Goal: Transaction & Acquisition: Purchase product/service

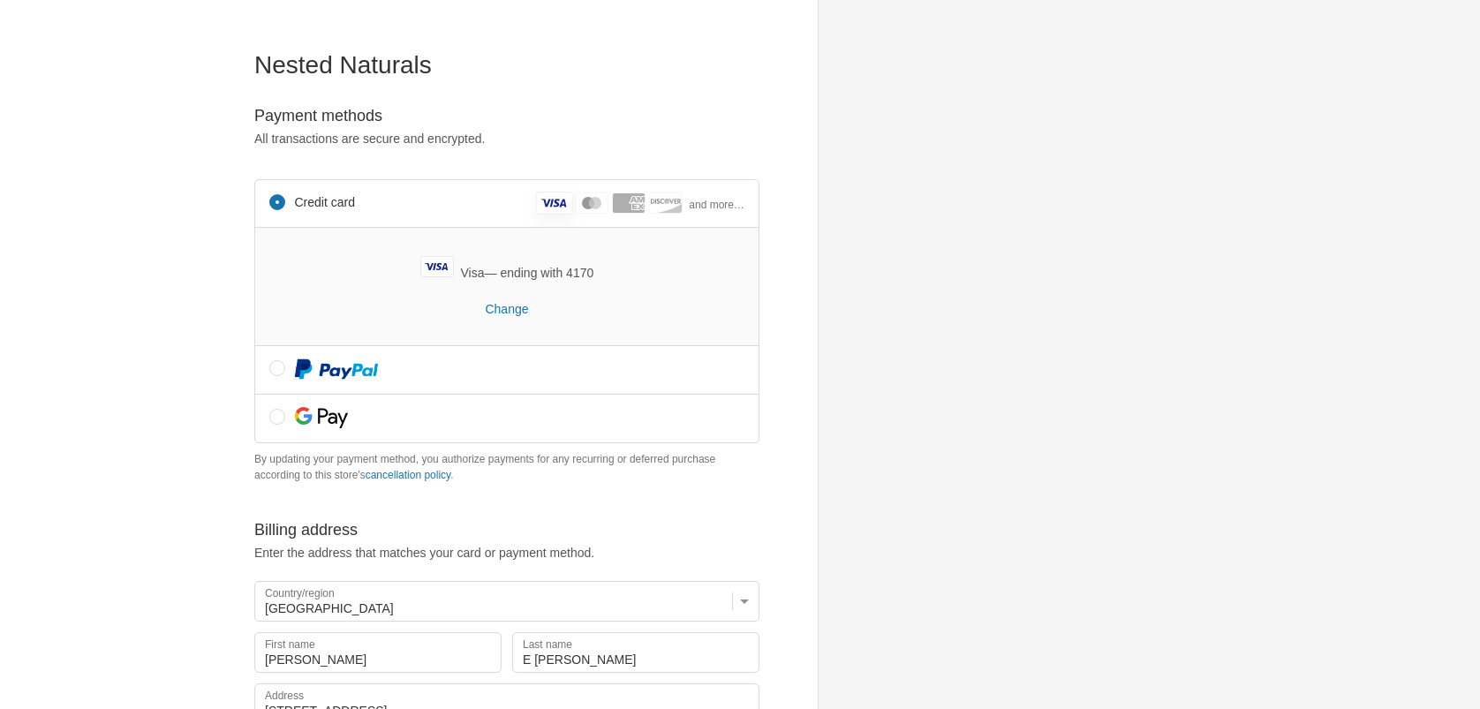
select select "VA"
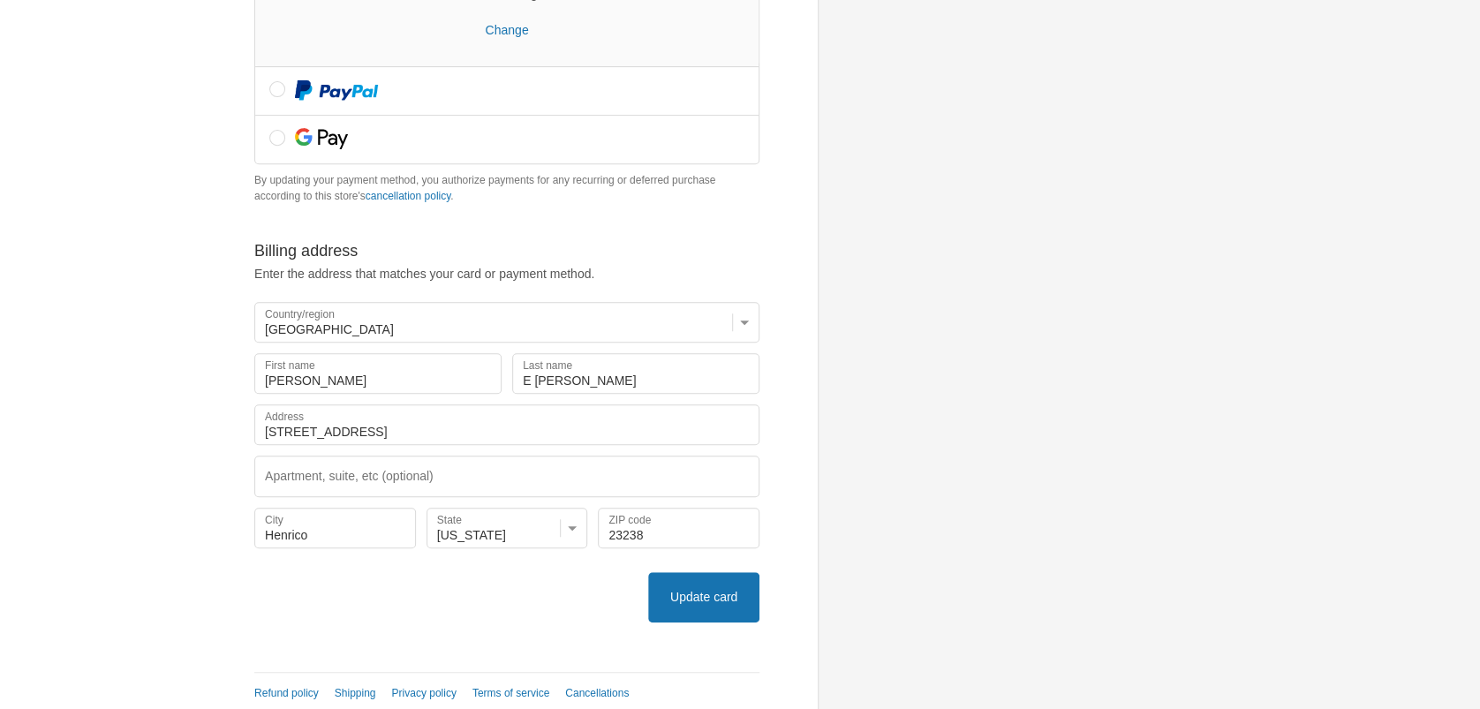
scroll to position [290, 0]
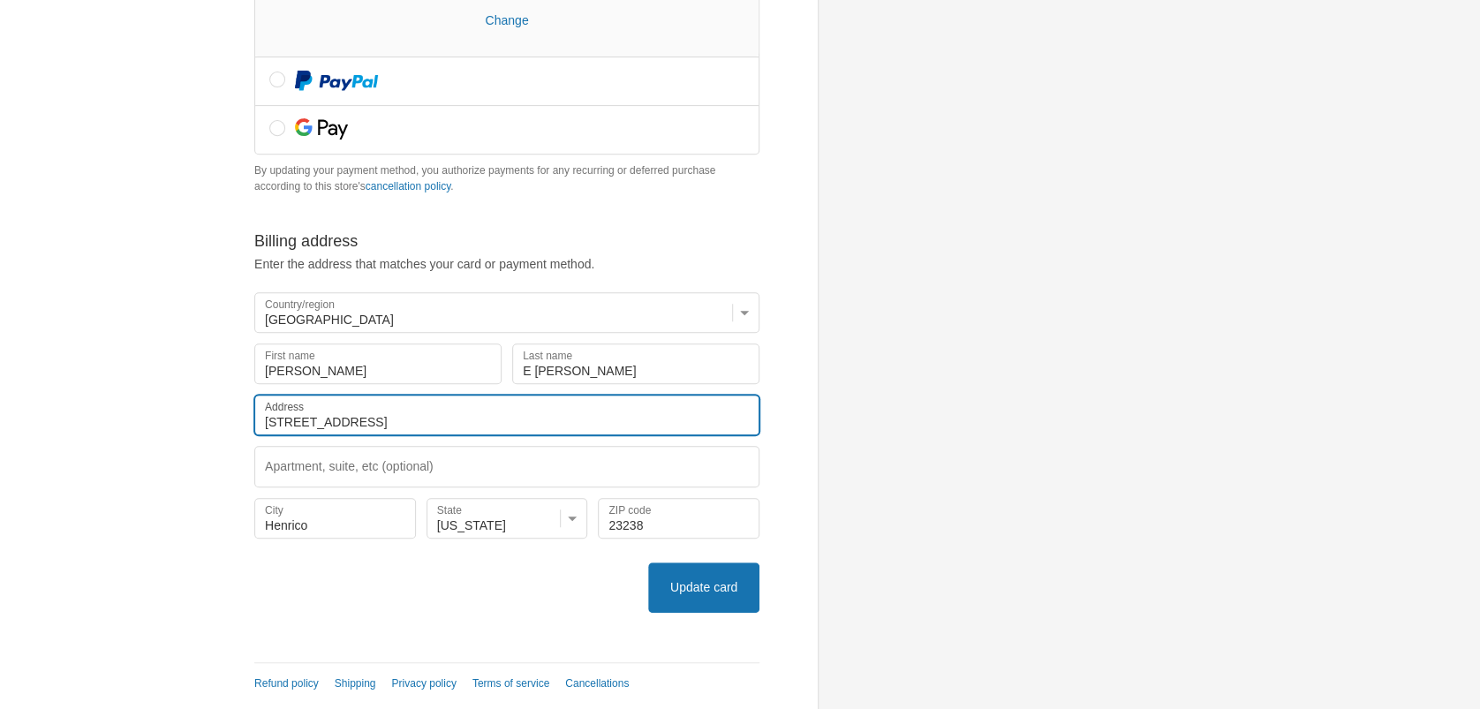
click at [433, 422] on input "2204 Foxborough Dr." at bounding box center [506, 415] width 505 height 41
type input "2"
type input "[STREET_ADDRESS]"
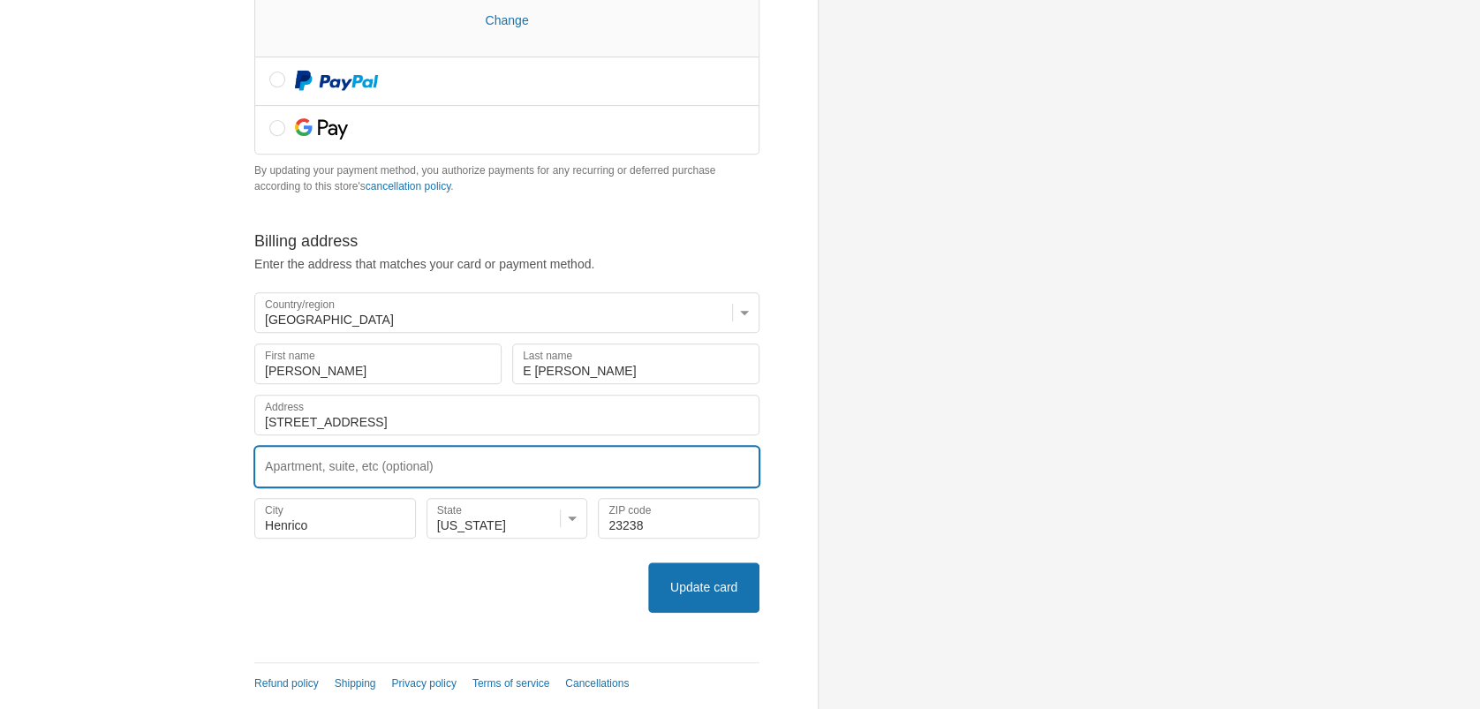
click at [408, 462] on input "Apartment, suite, etc (optional)" at bounding box center [506, 466] width 505 height 41
type input "Unit B"
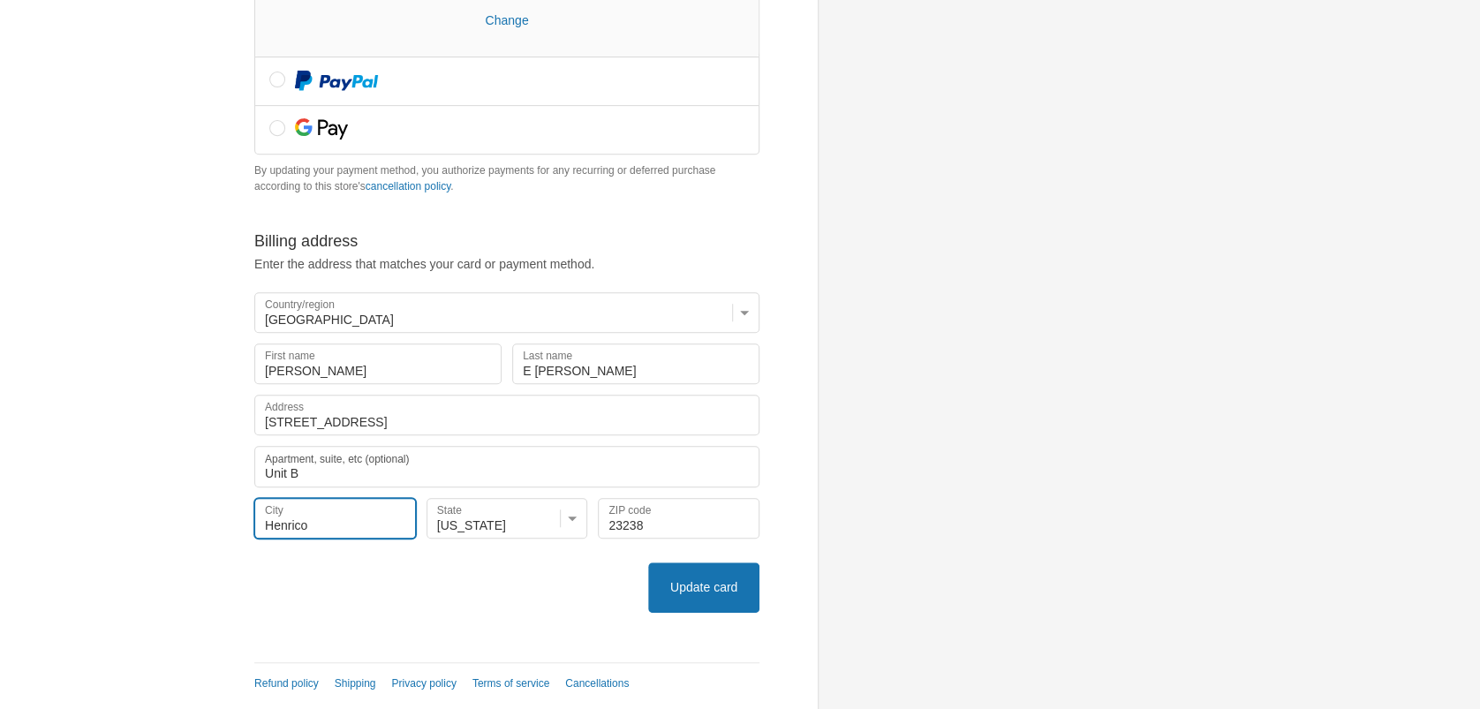
click at [373, 525] on input "Henrico" at bounding box center [335, 518] width 162 height 41
type input "H"
type input "[GEOGRAPHIC_DATA]"
select select "AL"
click at [355, 512] on input "City" at bounding box center [335, 518] width 162 height 41
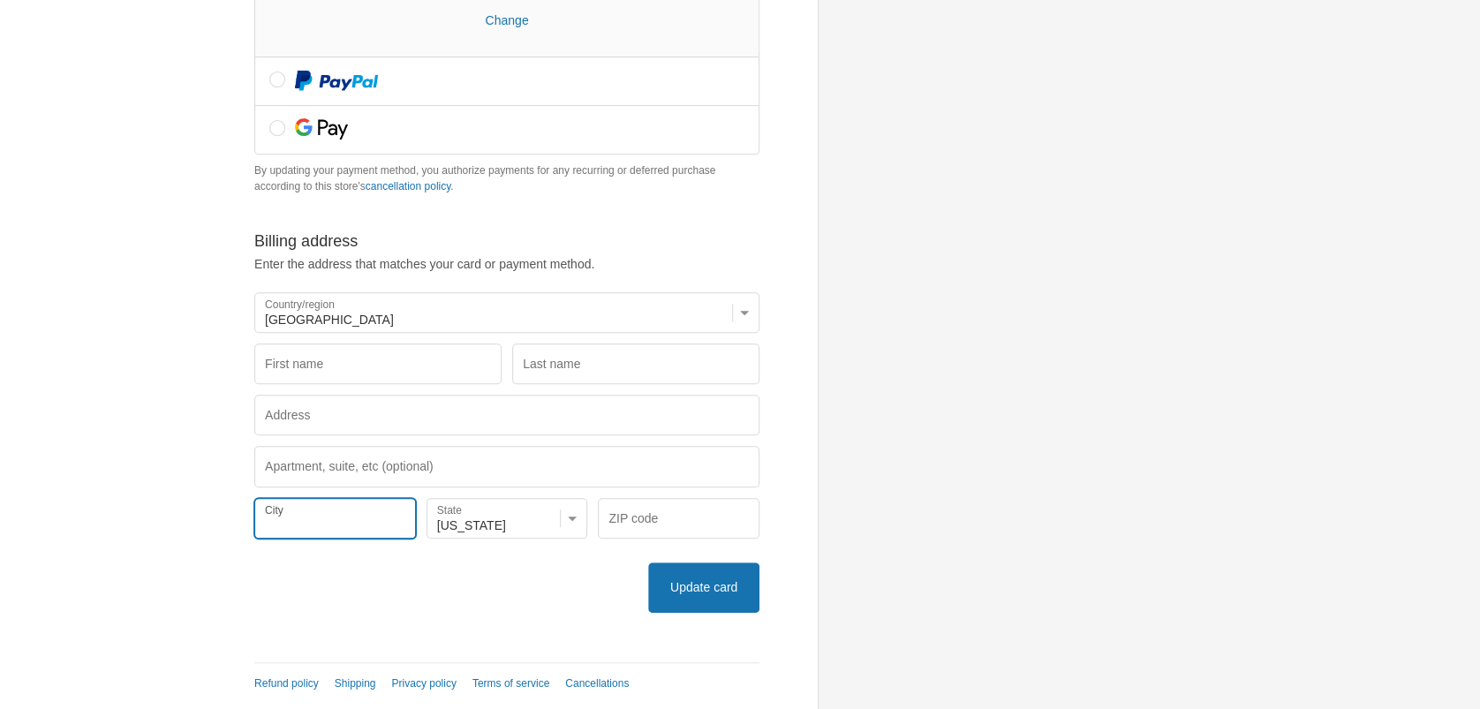
type input "[GEOGRAPHIC_DATA]"
click at [294, 519] on input "City" at bounding box center [335, 518] width 162 height 41
type input "[GEOGRAPHIC_DATA]"
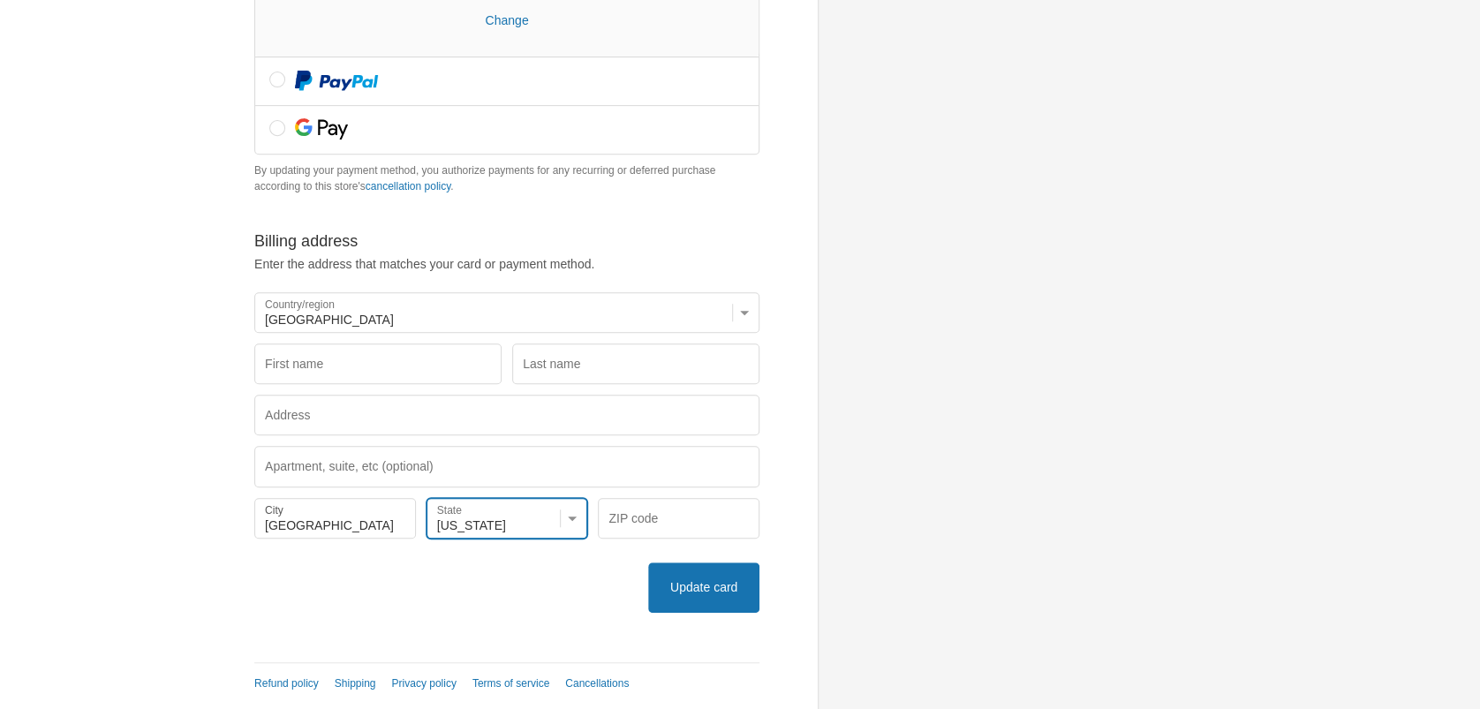
click at [548, 517] on select "State Alabama Alaska American Samoa Arizona Arkansas California Colorado Connec…" at bounding box center [507, 518] width 162 height 41
select select "VA"
click at [426, 498] on select "State Alabama Alaska American Samoa Arizona Arkansas California Colorado Connec…" at bounding box center [507, 518] width 162 height 41
click at [662, 511] on input "ZIP code" at bounding box center [679, 518] width 162 height 41
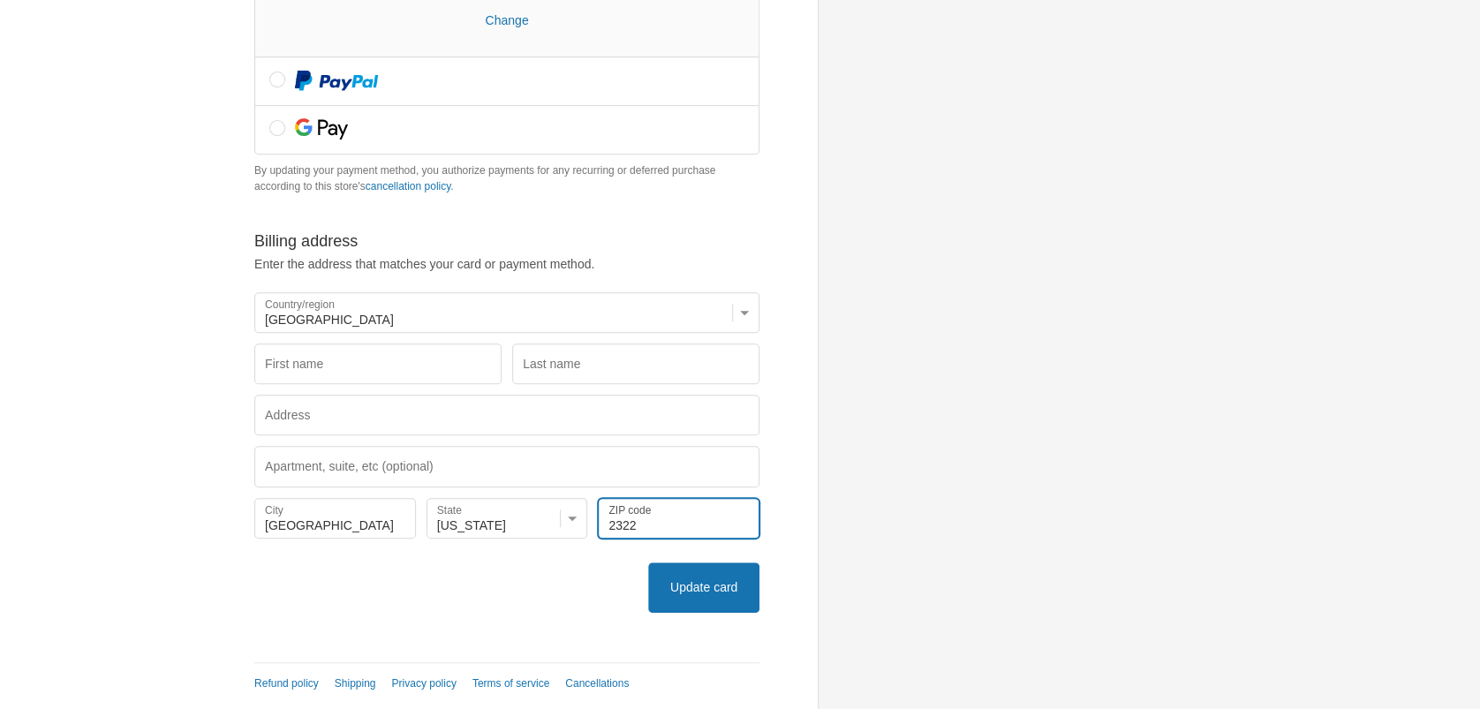
type input "23226"
select select "AL"
click at [341, 544] on form "Payment methods All transactions are secure and encrypted. There was a problem …" at bounding box center [506, 215] width 505 height 796
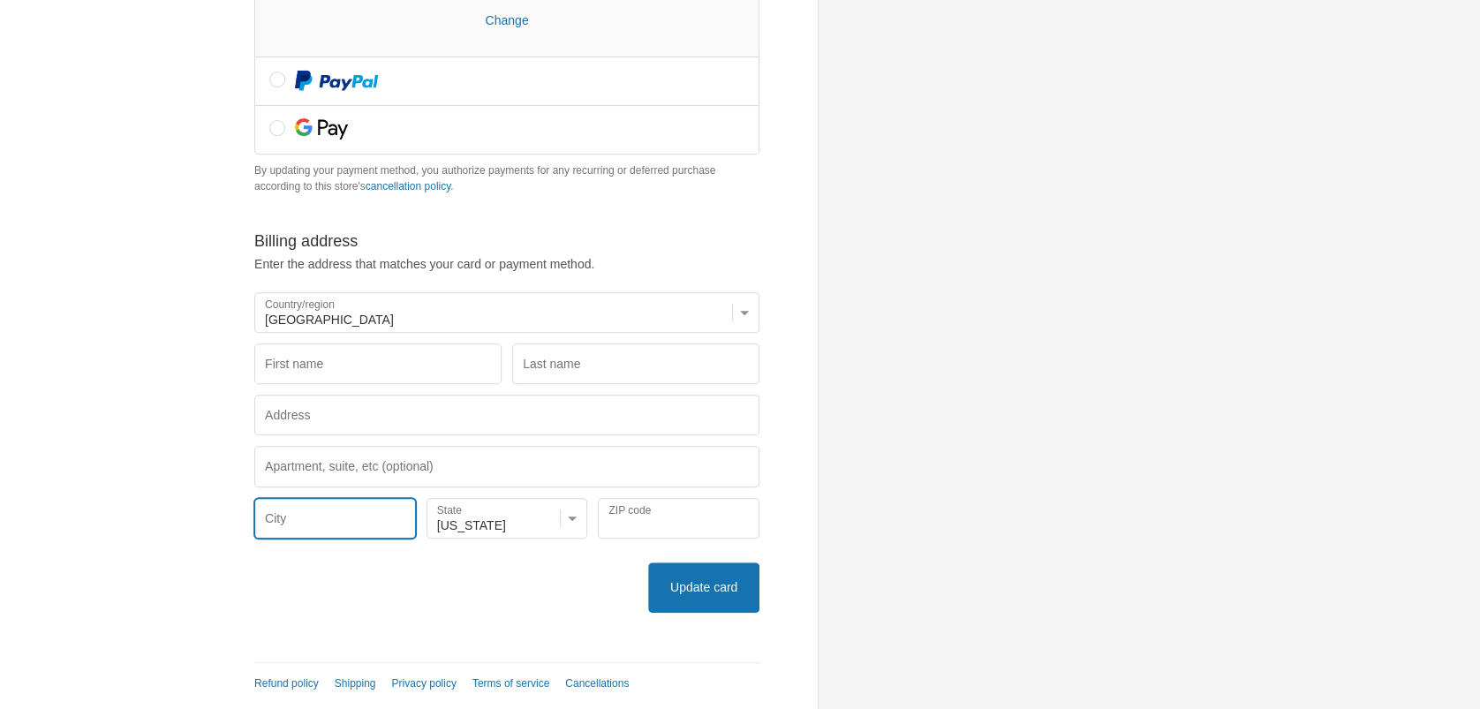
click at [334, 513] on input "City" at bounding box center [335, 518] width 162 height 41
type input "[GEOGRAPHIC_DATA]"
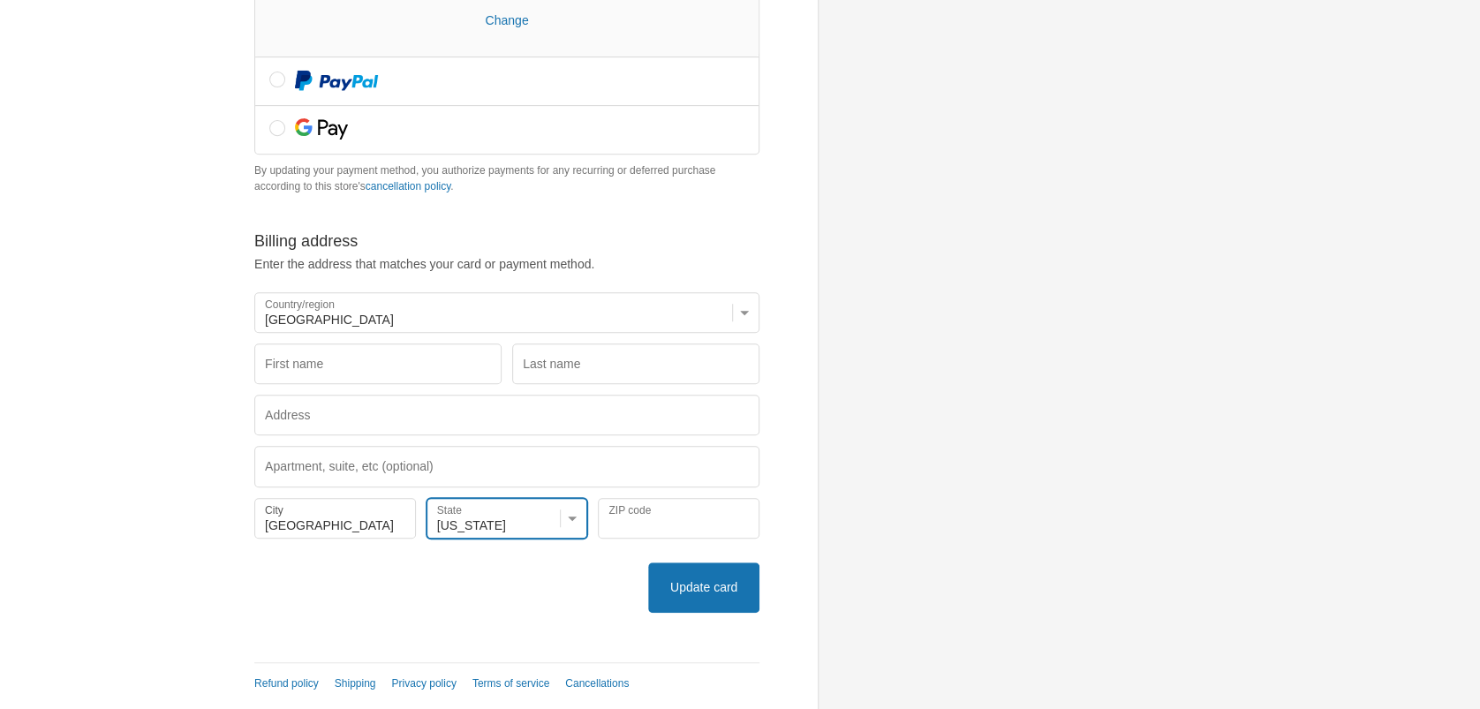
click at [576, 515] on select "State Alabama Alaska American Samoa Arizona Arkansas California Colorado Connec…" at bounding box center [507, 518] width 162 height 41
select select "VA"
click at [426, 498] on select "State Alabama Alaska American Samoa Arizona Arkansas California Colorado Connec…" at bounding box center [507, 518] width 162 height 41
click at [654, 513] on input "ZIP code" at bounding box center [679, 518] width 162 height 41
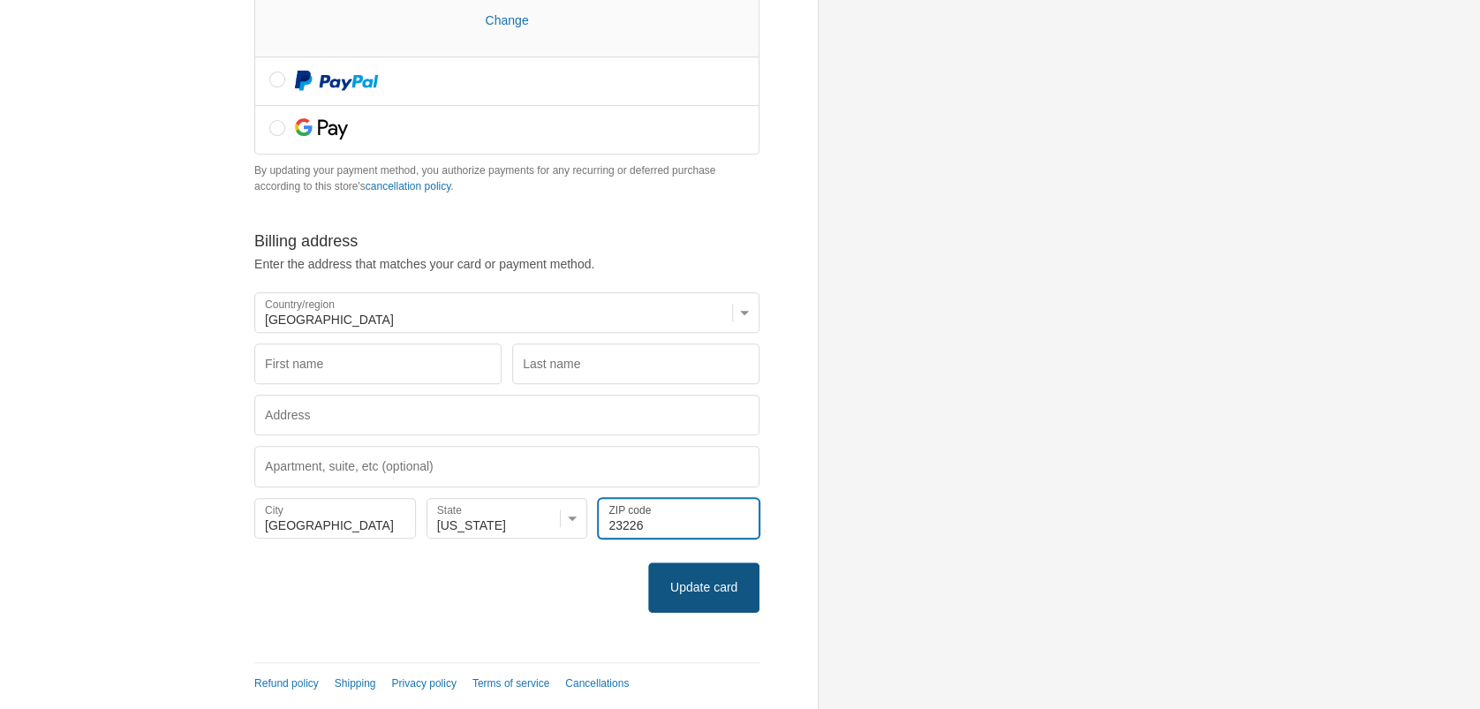
type input "23226"
click at [684, 582] on span "Update card" at bounding box center [703, 587] width 67 height 14
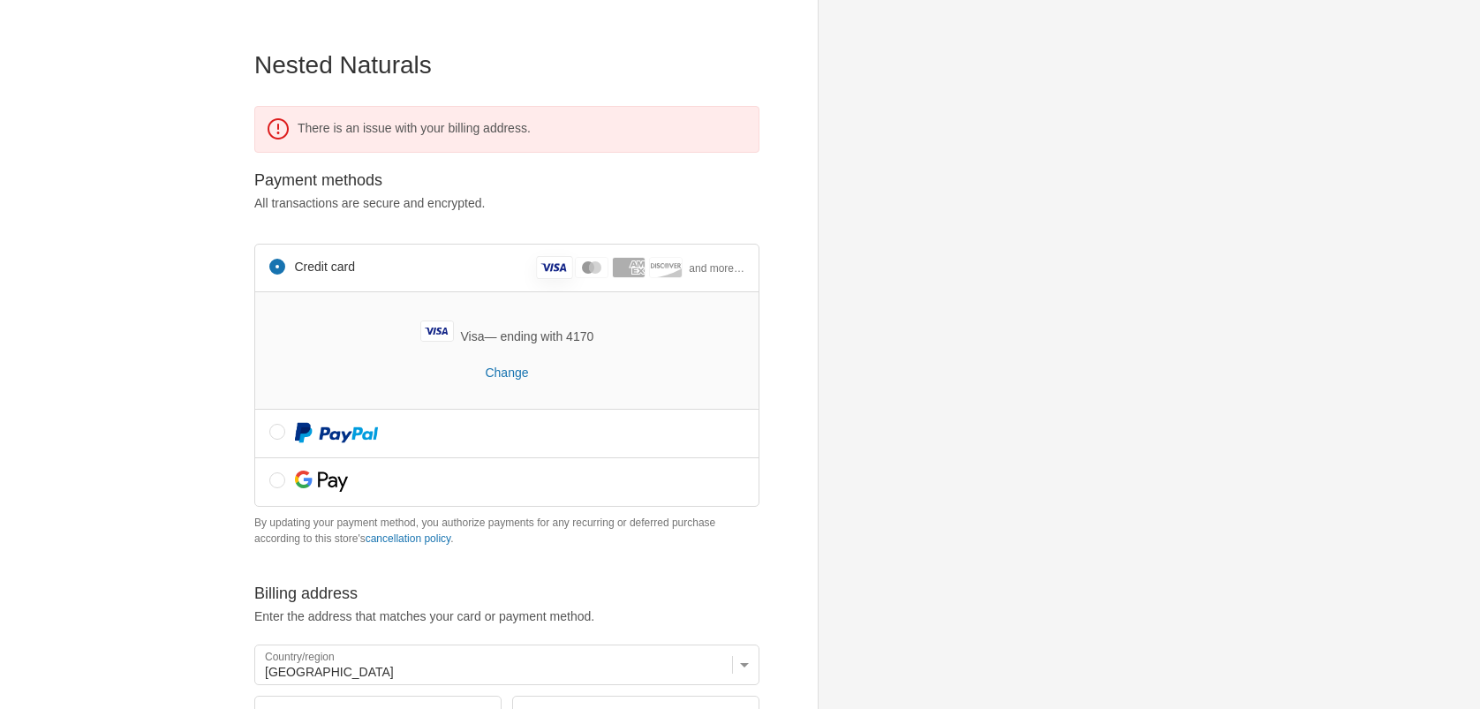
select select "VA"
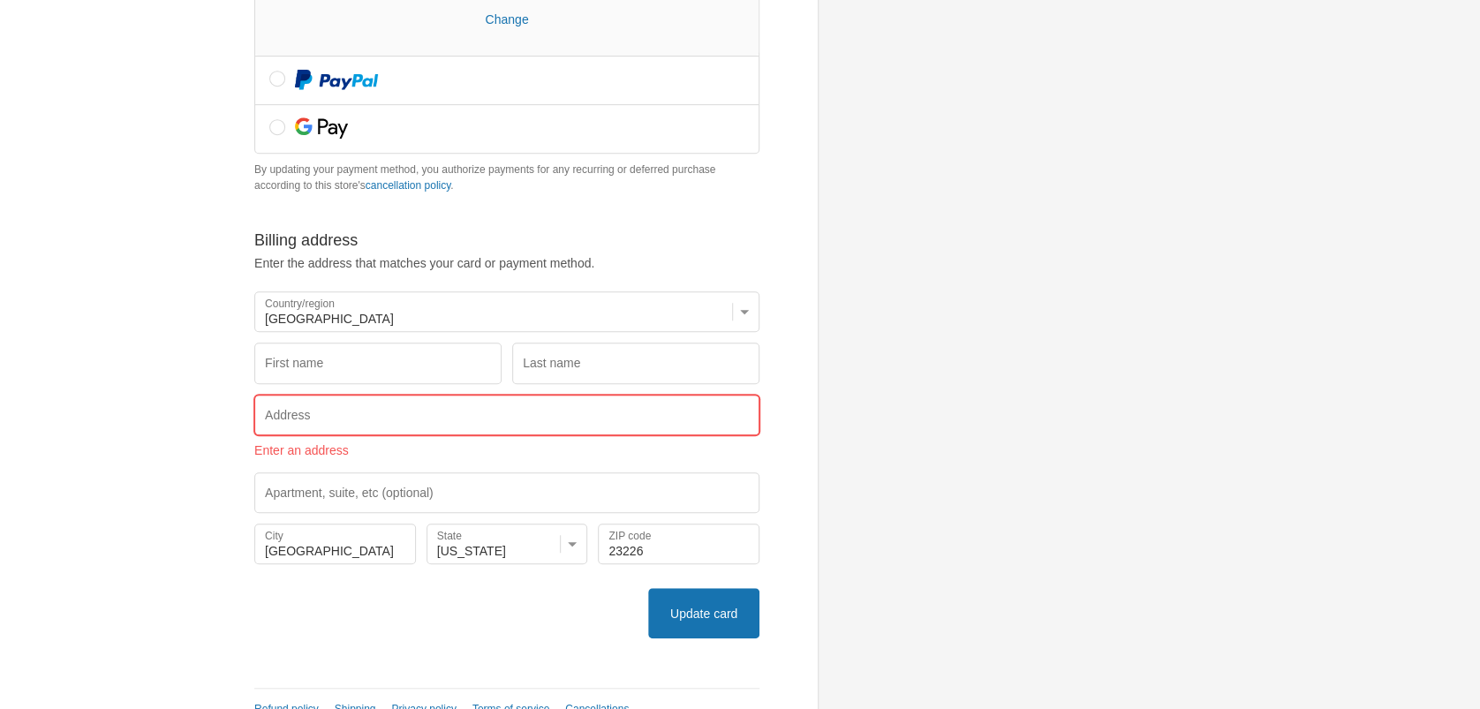
click at [364, 404] on input "Address" at bounding box center [506, 415] width 505 height 41
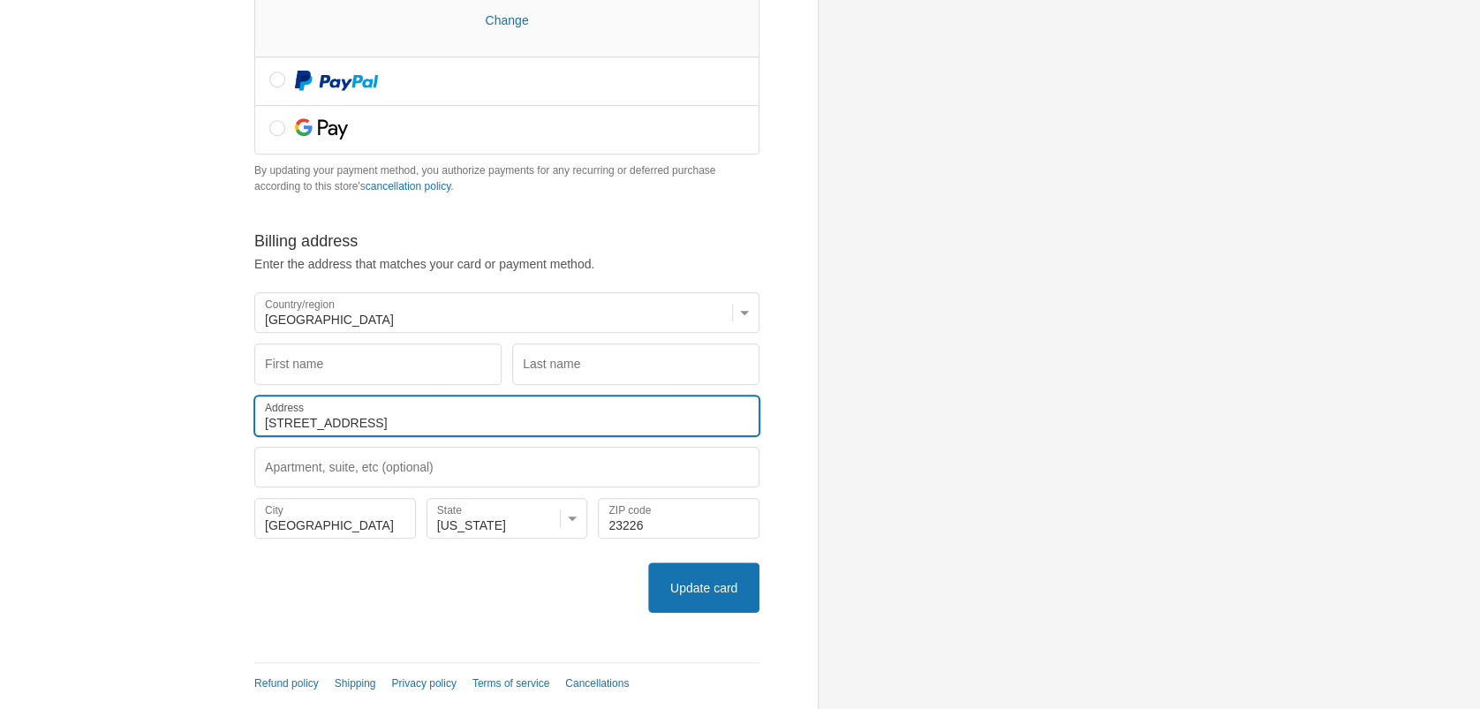
type input "[STREET_ADDRESS]"
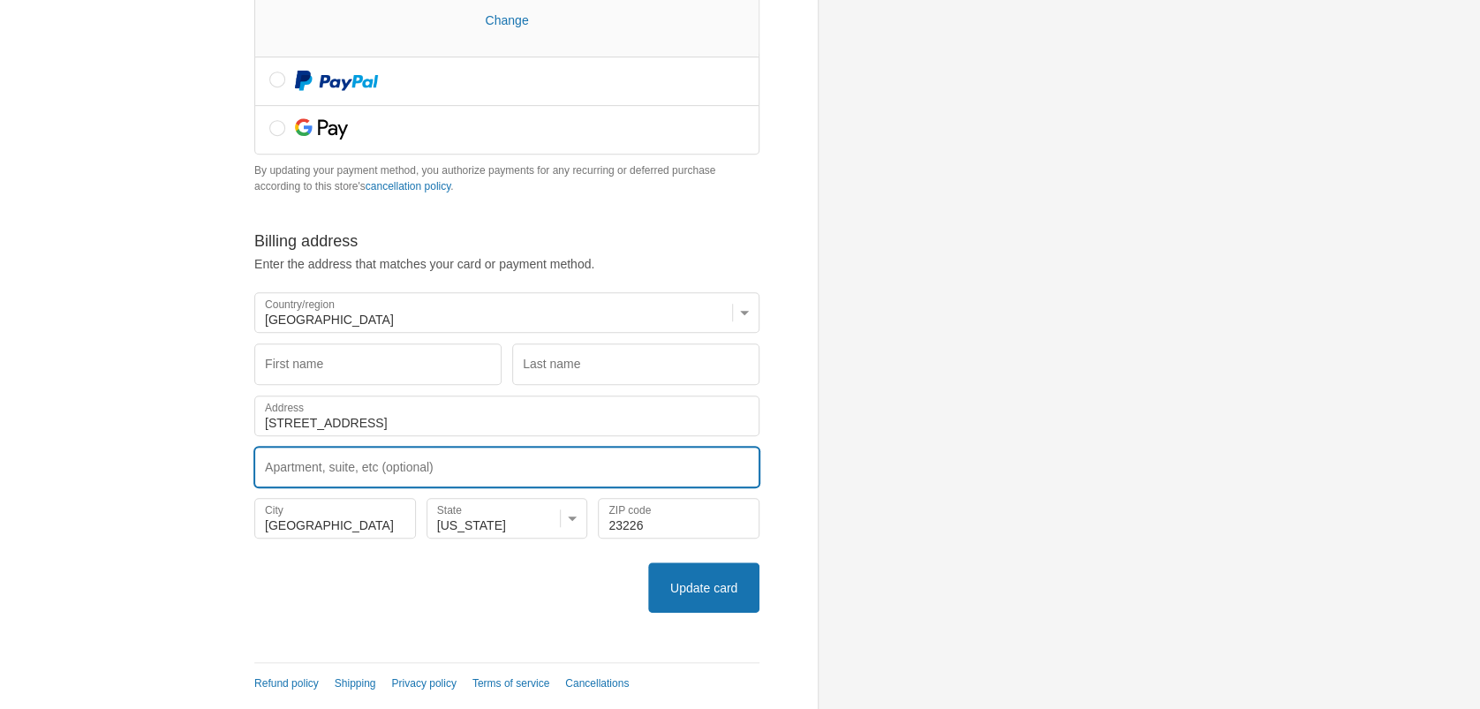
click at [316, 460] on input "Apartment, suite, etc (optional)" at bounding box center [506, 467] width 505 height 41
type input "Unit B"
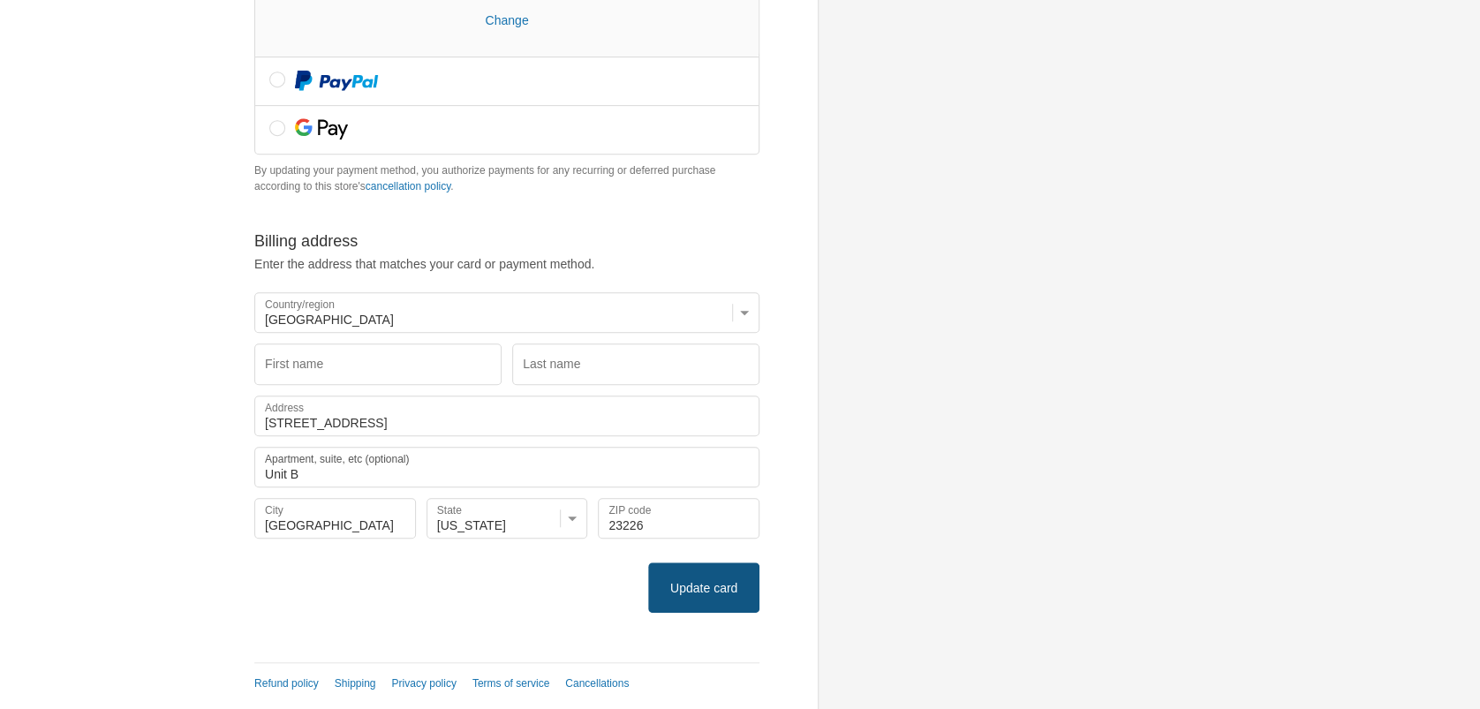
click at [706, 592] on icon "submit" at bounding box center [704, 588] width 18 height 18
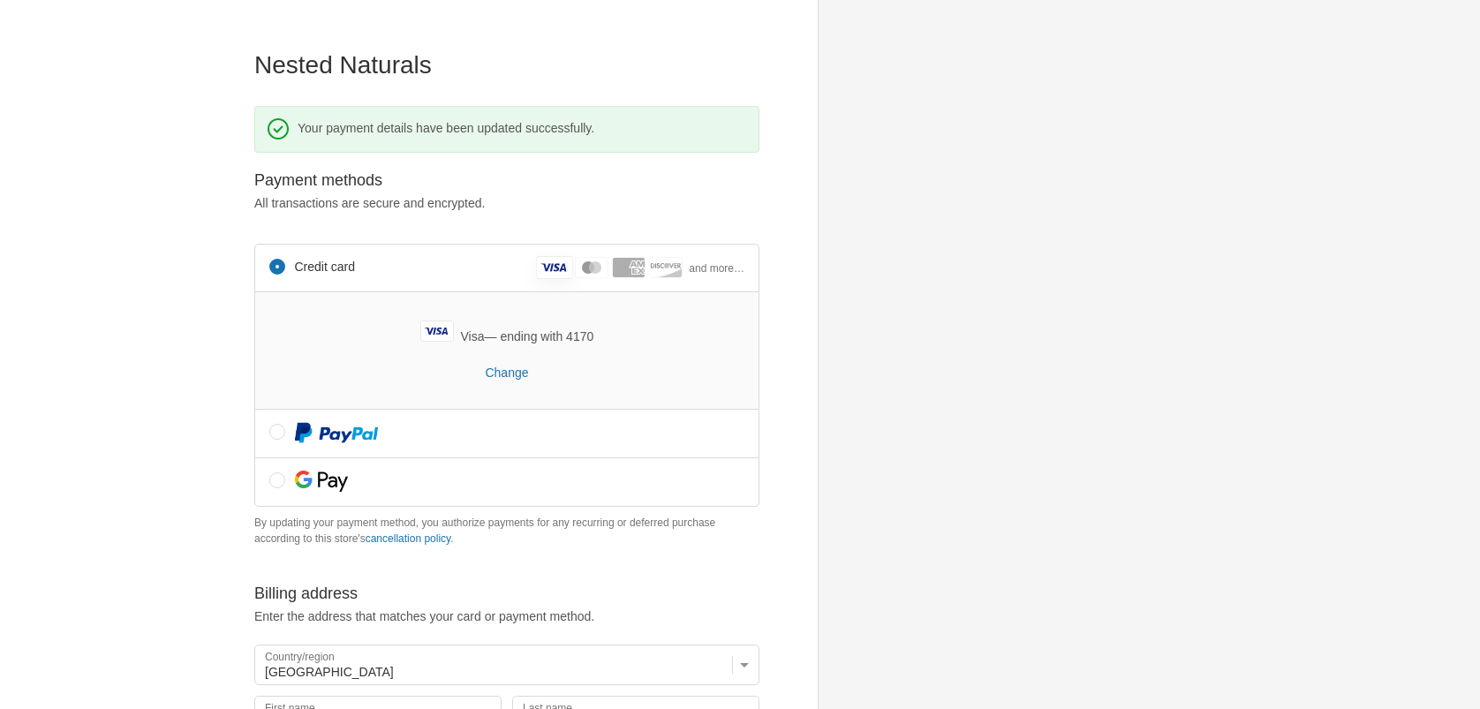
select select "VA"
